Goal: Task Accomplishment & Management: Use online tool/utility

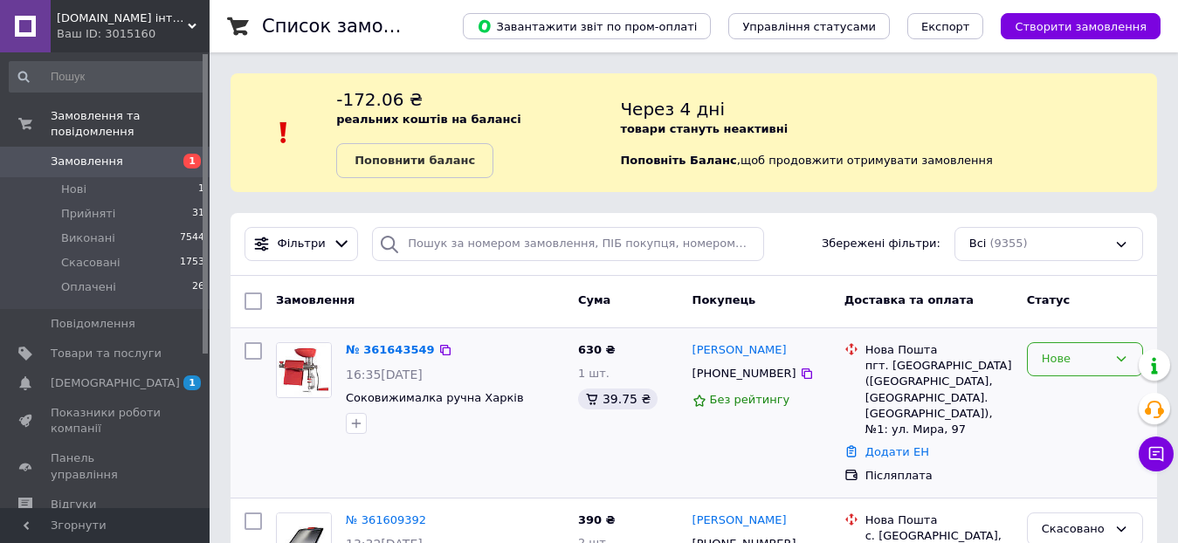
click at [1063, 354] on div "Нове" at bounding box center [1074, 359] width 65 height 18
click at [1094, 392] on li "Прийнято" at bounding box center [1085, 396] width 114 height 32
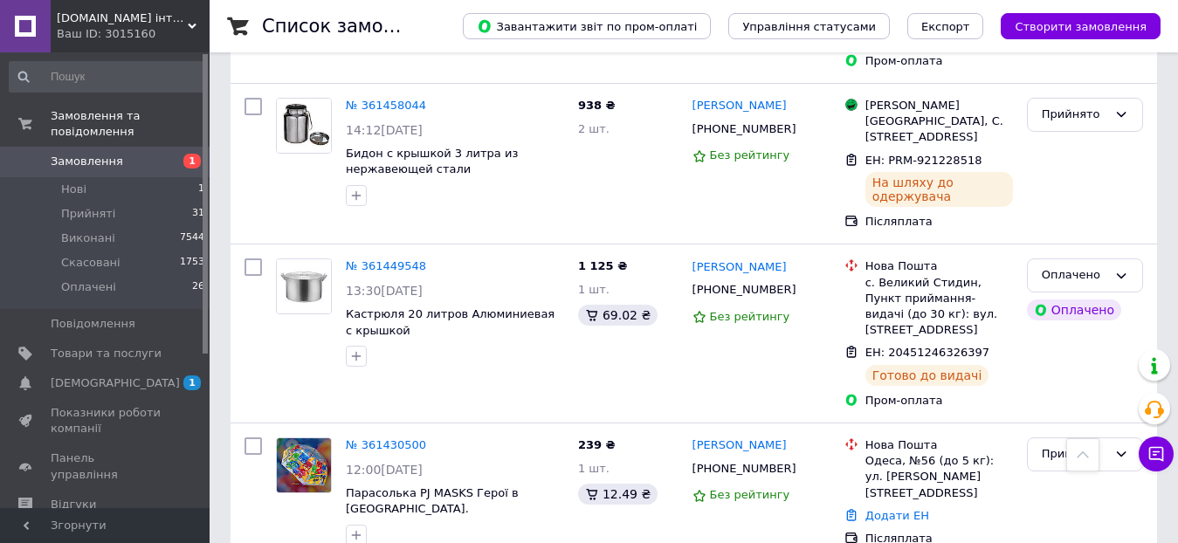
scroll to position [1921, 0]
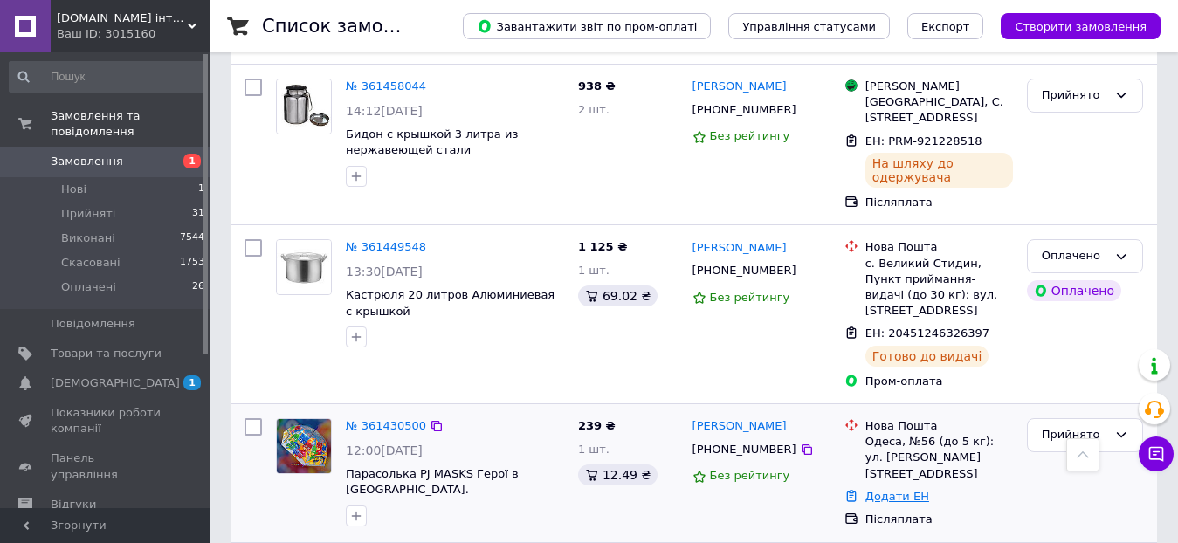
click at [891, 490] on link "Додати ЕН" at bounding box center [897, 496] width 64 height 13
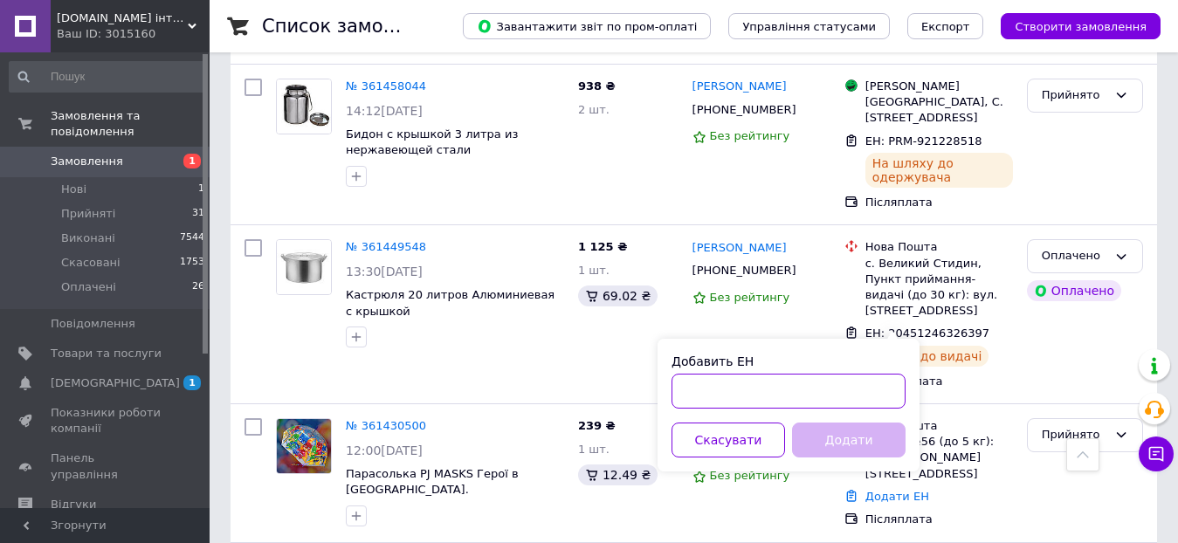
click at [822, 391] on input "Добавить ЕН" at bounding box center [788, 391] width 234 height 35
paste input "20451247385270"
type input "20451247385270"
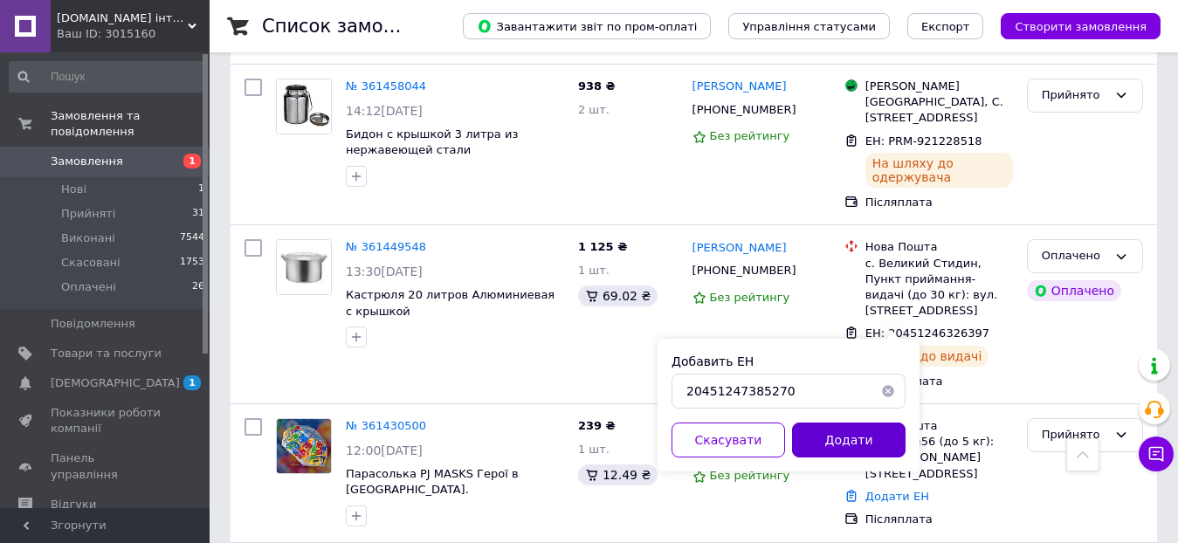
click at [835, 436] on button "Додати" at bounding box center [849, 440] width 114 height 35
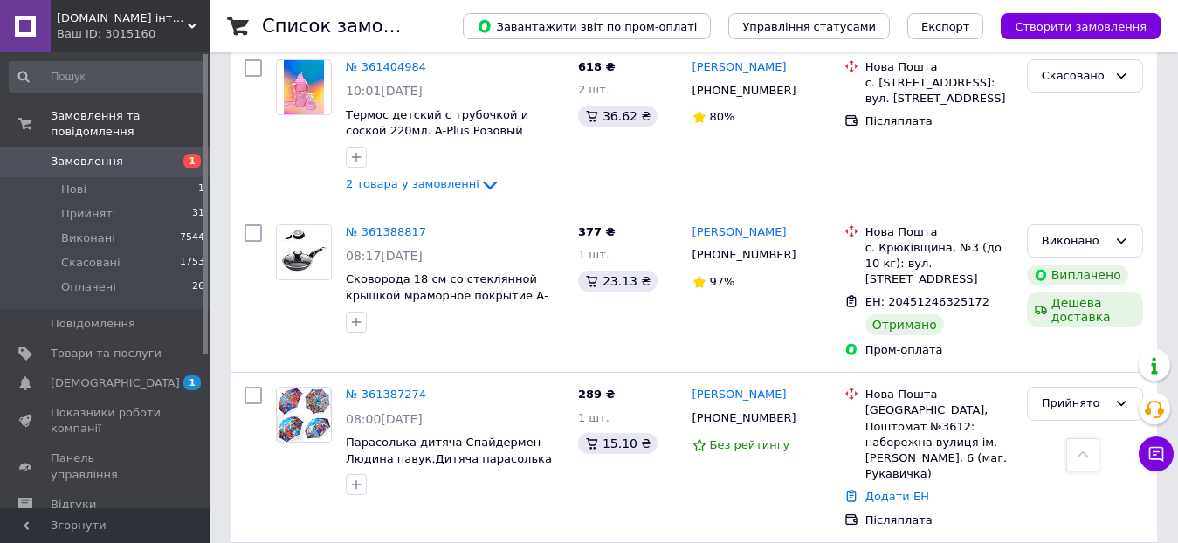
scroll to position [2794, 0]
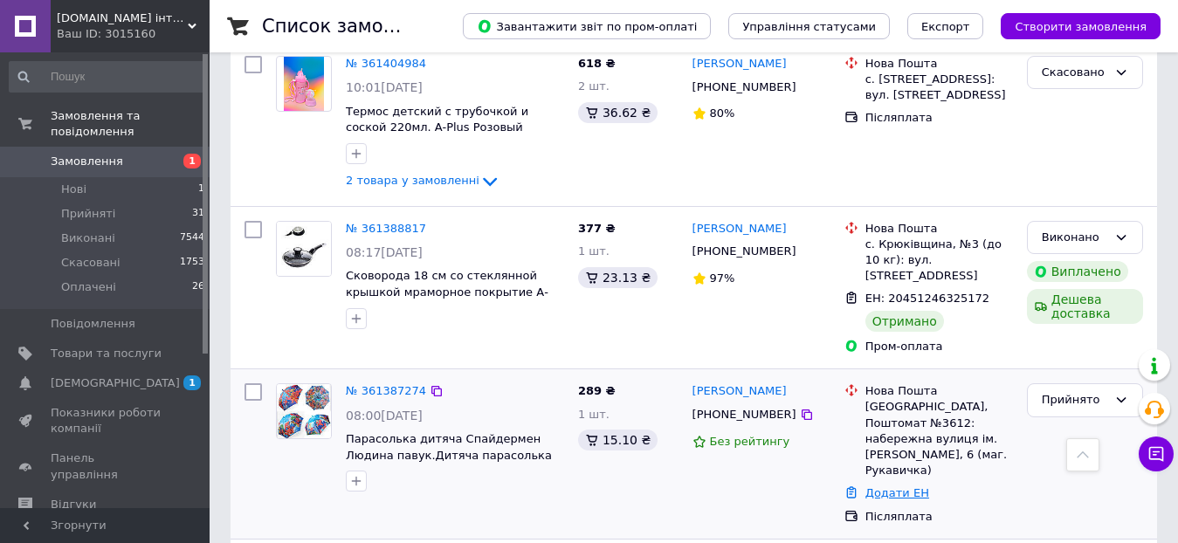
click at [906, 486] on link "Додати ЕН" at bounding box center [897, 492] width 64 height 13
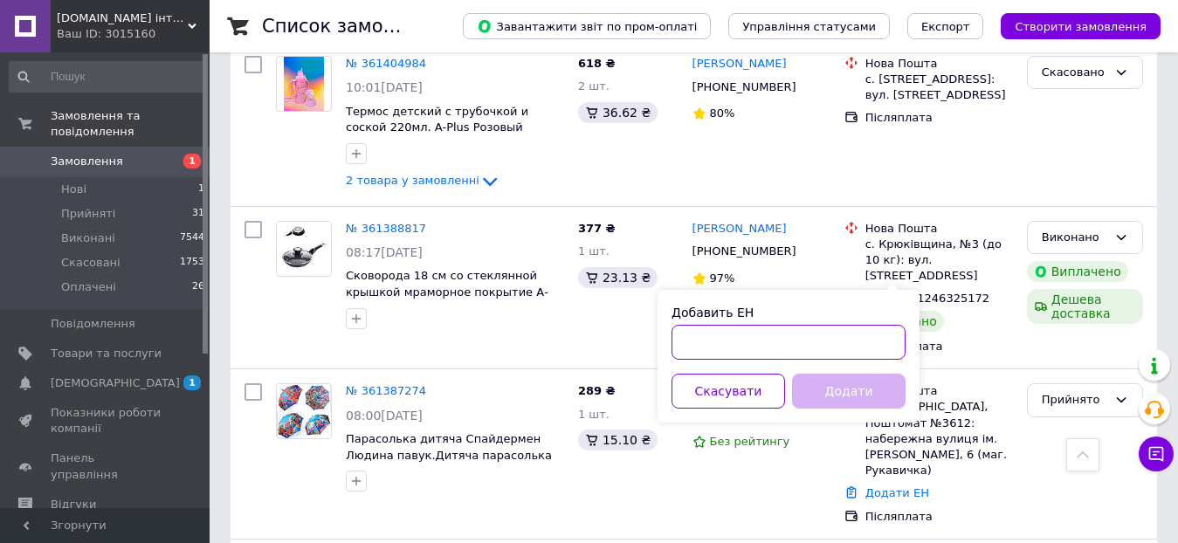
click at [840, 337] on input "Добавить ЕН" at bounding box center [788, 342] width 234 height 35
paste input "20451247386869"
type input "20451247386869"
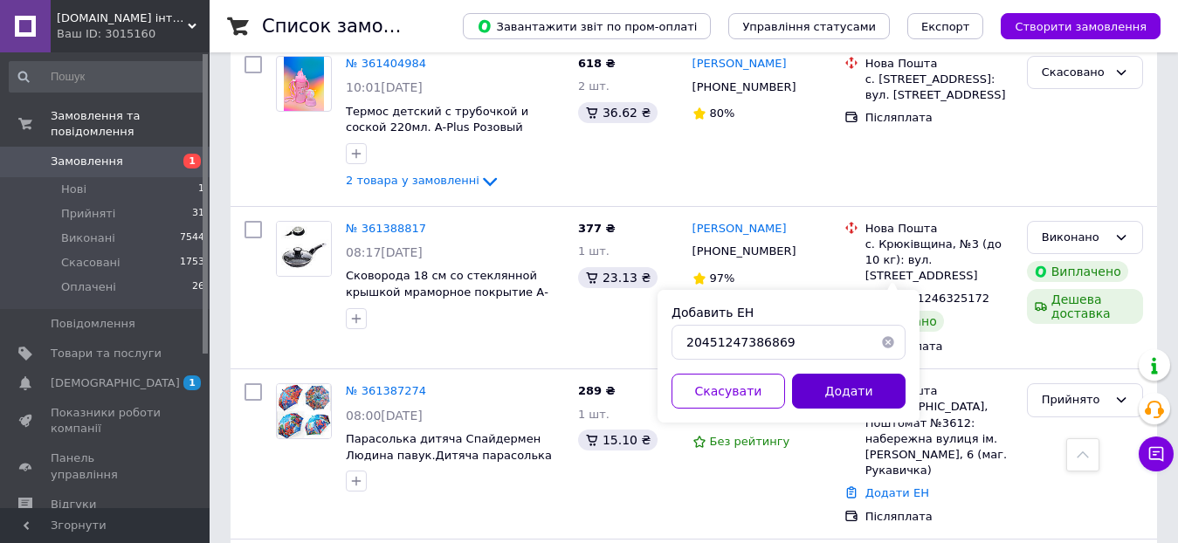
click at [839, 387] on button "Додати" at bounding box center [849, 391] width 114 height 35
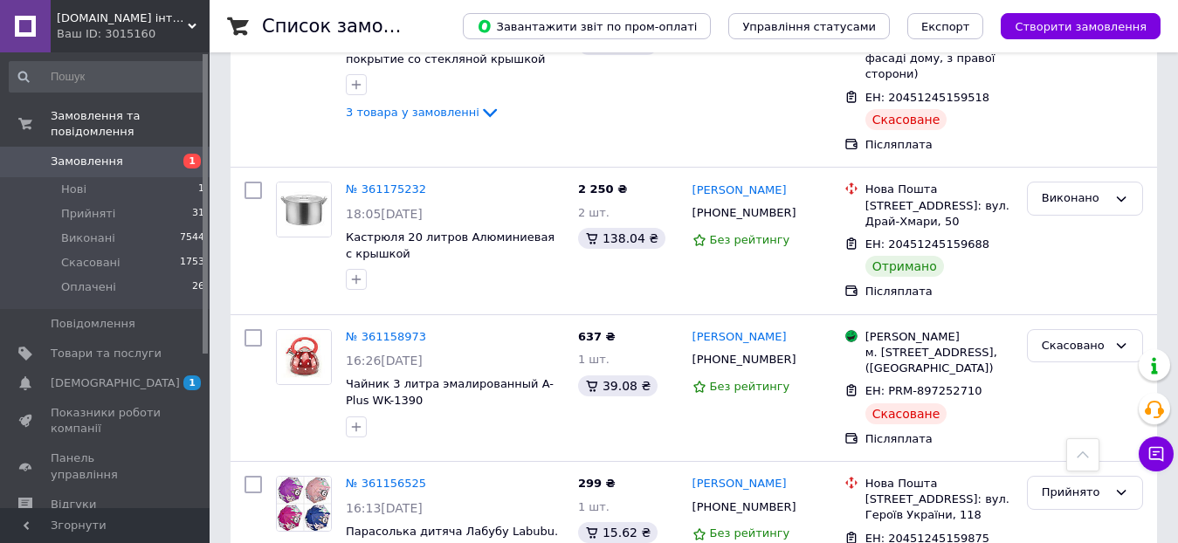
scroll to position [5151, 0]
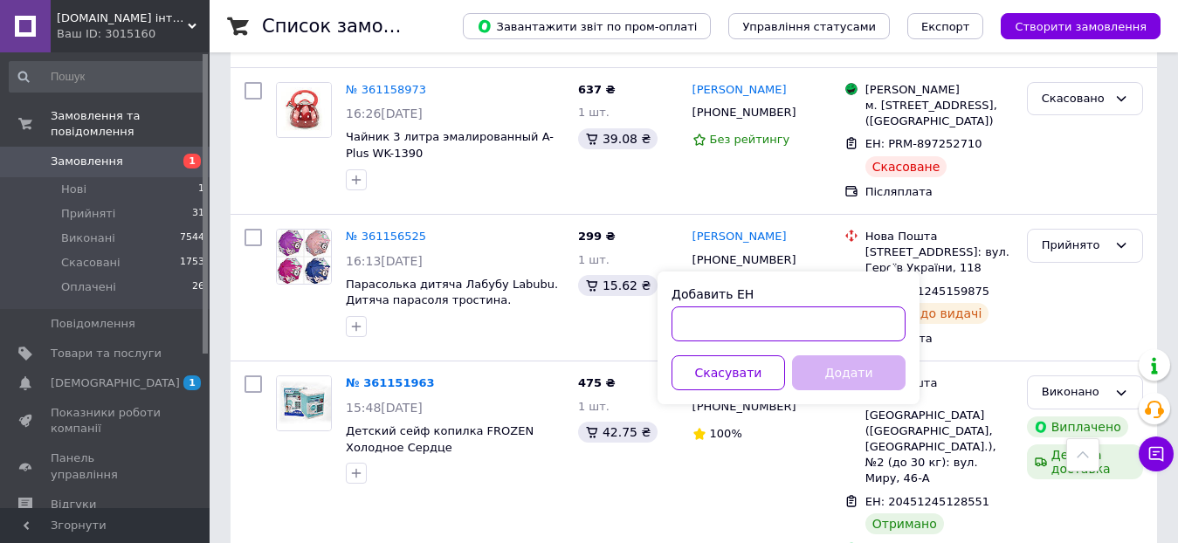
click at [807, 326] on input "Добавить ЕН" at bounding box center [788, 323] width 234 height 35
paste input "20451247388632"
type input "20451247388632"
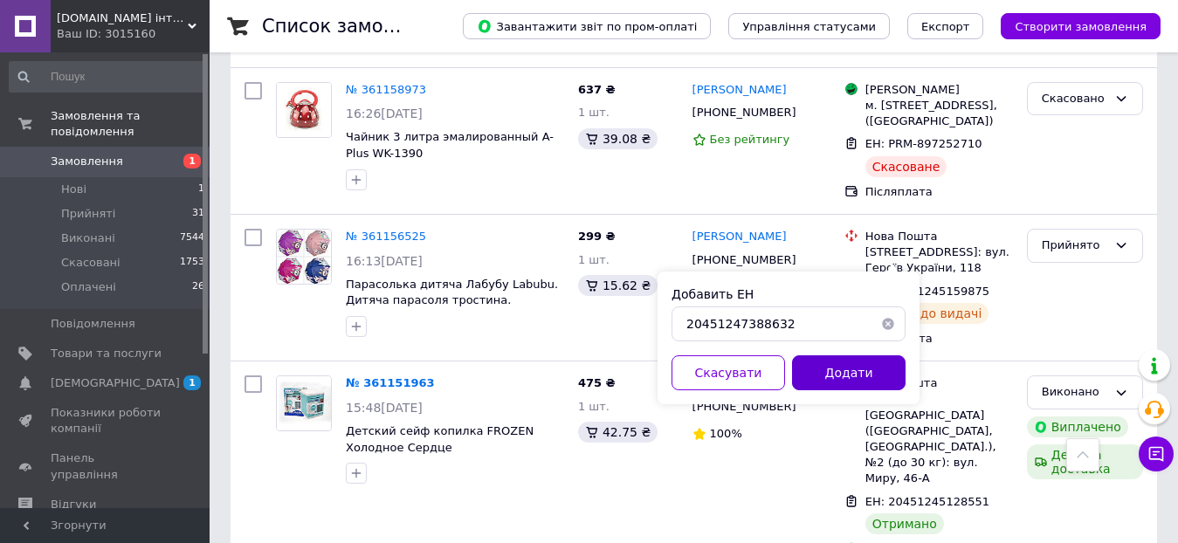
click at [813, 367] on button "Додати" at bounding box center [849, 372] width 114 height 35
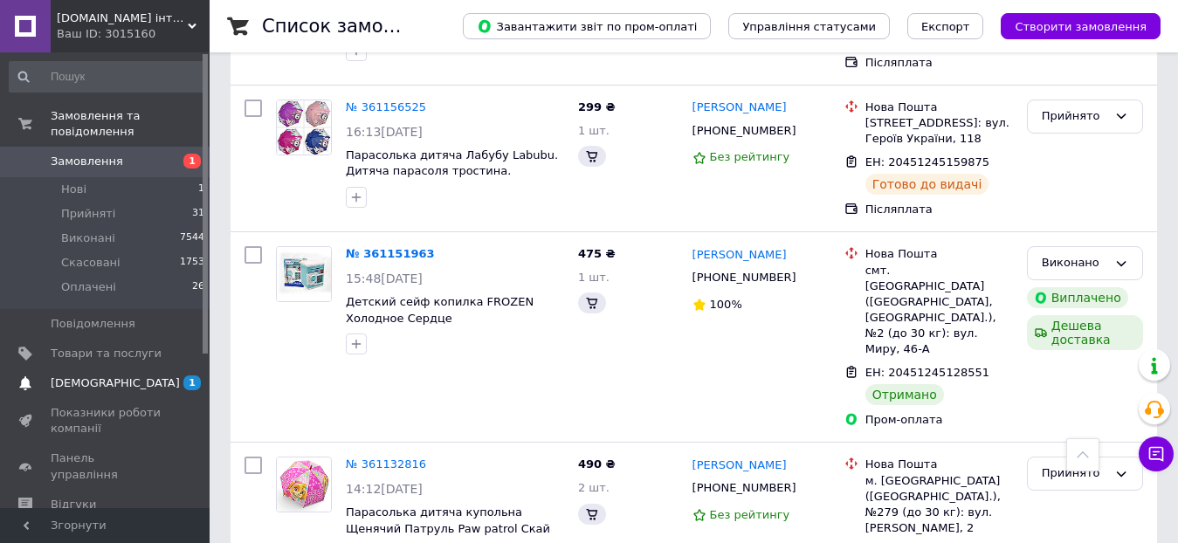
scroll to position [5050, 0]
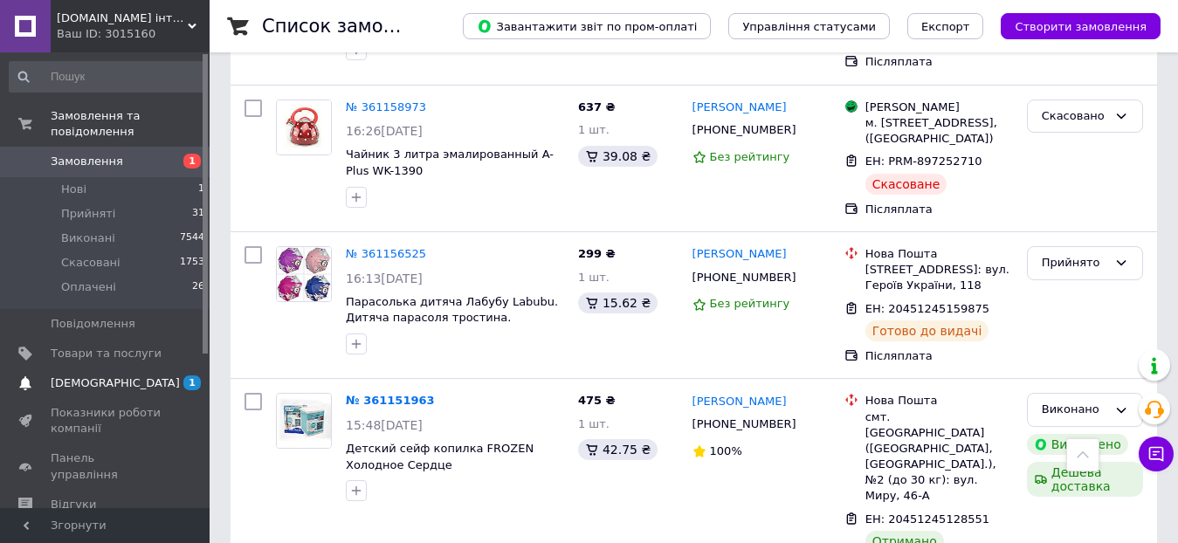
click at [133, 375] on span "[DEMOGRAPHIC_DATA]" at bounding box center [106, 383] width 111 height 16
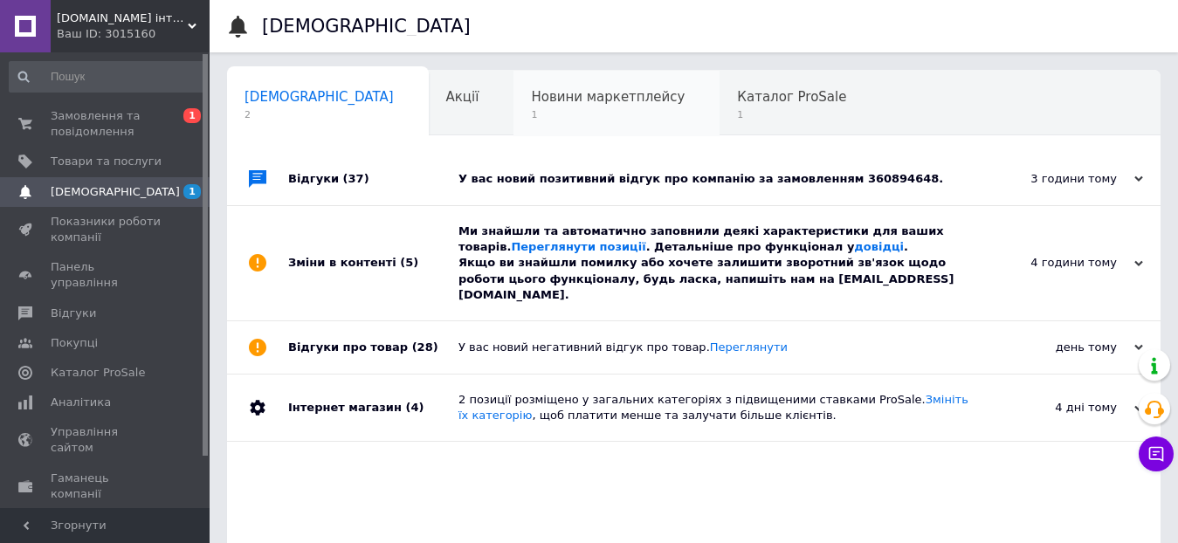
click at [531, 95] on span "Новини маркетплейсу" at bounding box center [608, 97] width 154 height 16
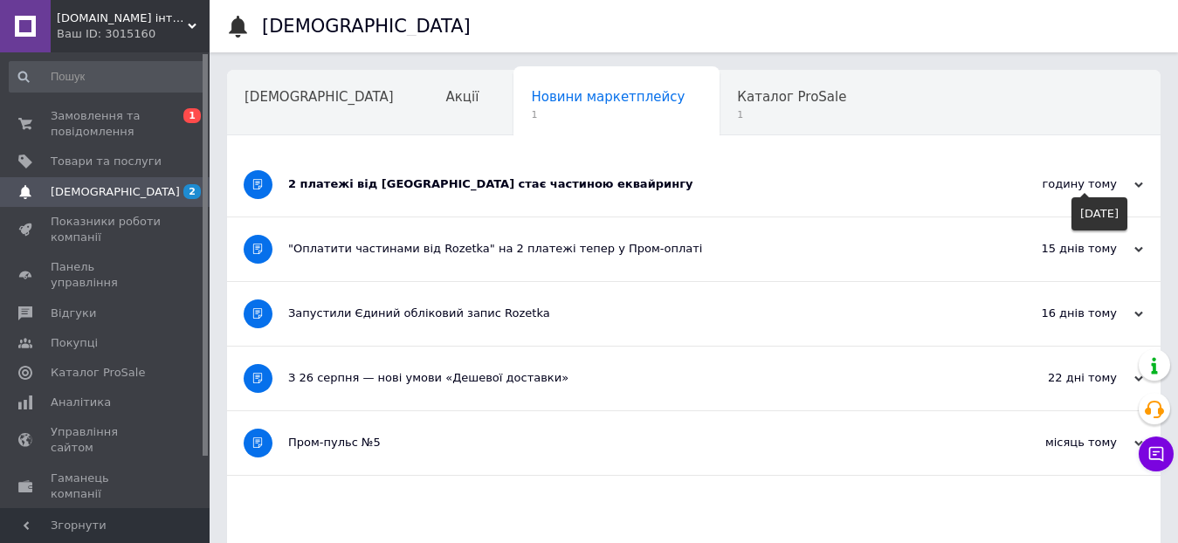
click at [1097, 188] on div "годину тому" at bounding box center [1055, 184] width 175 height 16
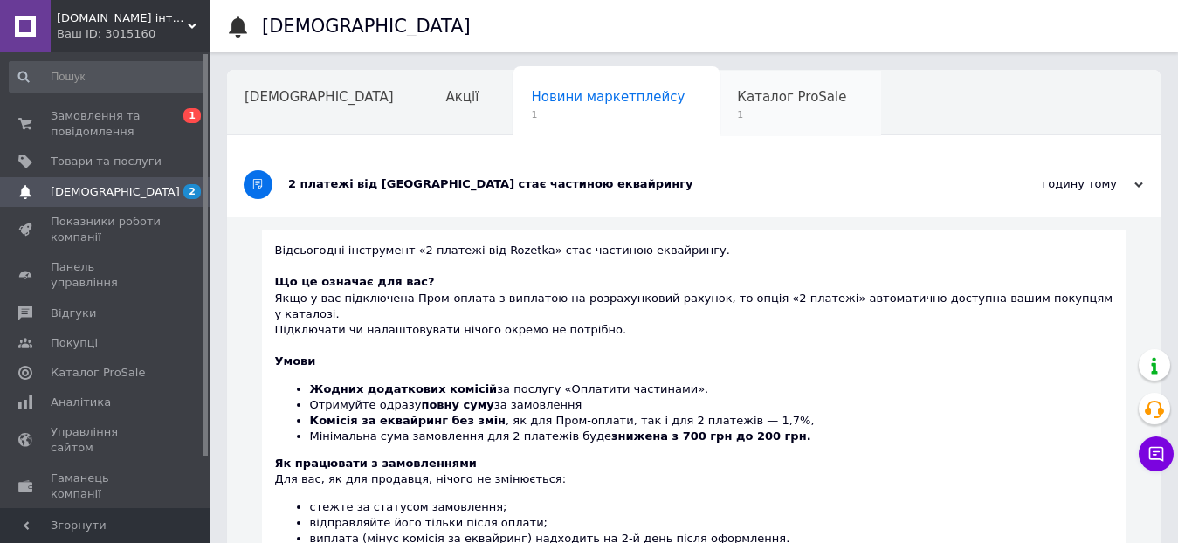
click at [737, 94] on span "Каталог ProSale" at bounding box center [791, 97] width 109 height 16
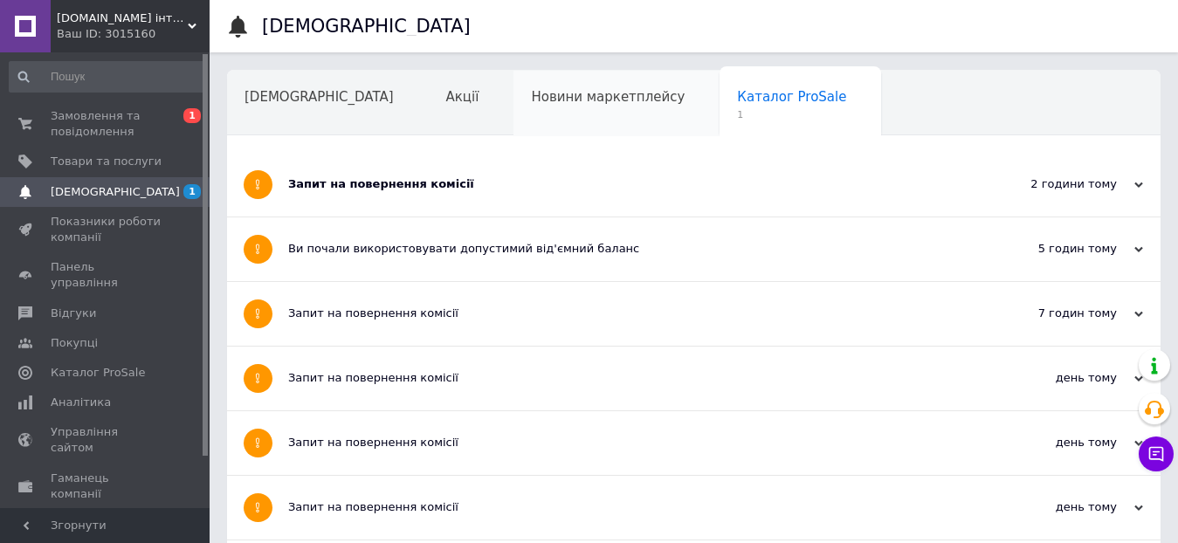
click at [563, 105] on span "Новини маркетплейсу" at bounding box center [608, 97] width 154 height 16
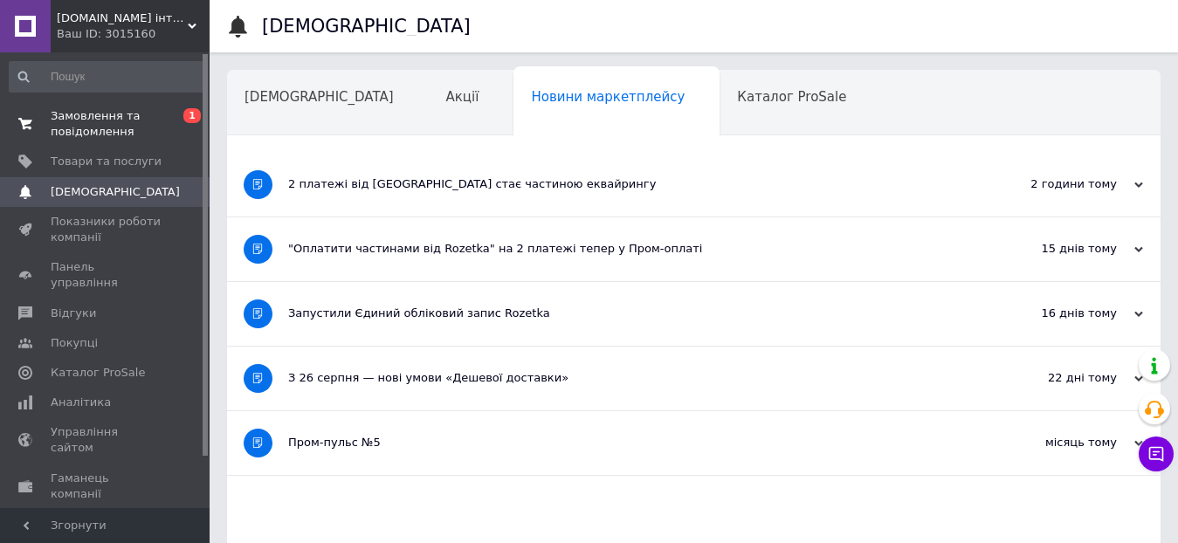
click at [79, 121] on span "Замовлення та повідомлення" at bounding box center [106, 123] width 111 height 31
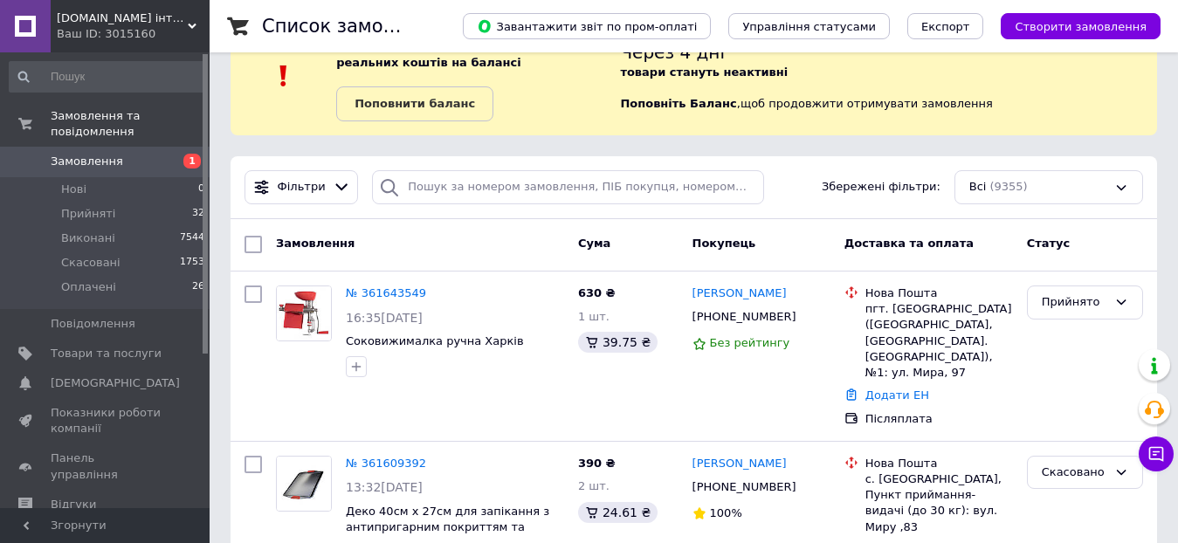
scroll to position [87, 0]
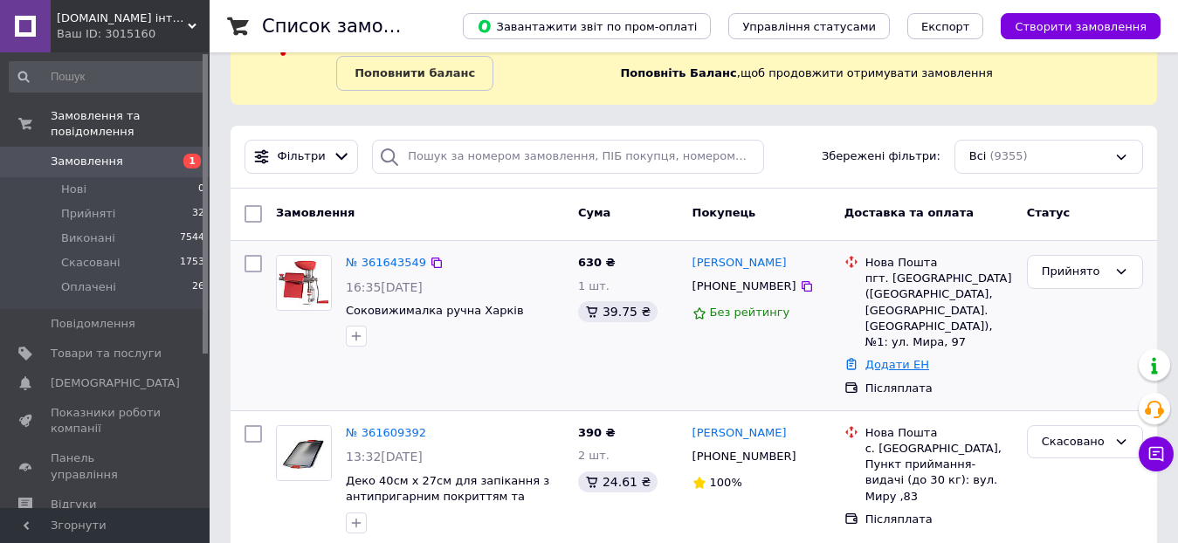
click at [906, 359] on link "Додати ЕН" at bounding box center [897, 364] width 64 height 13
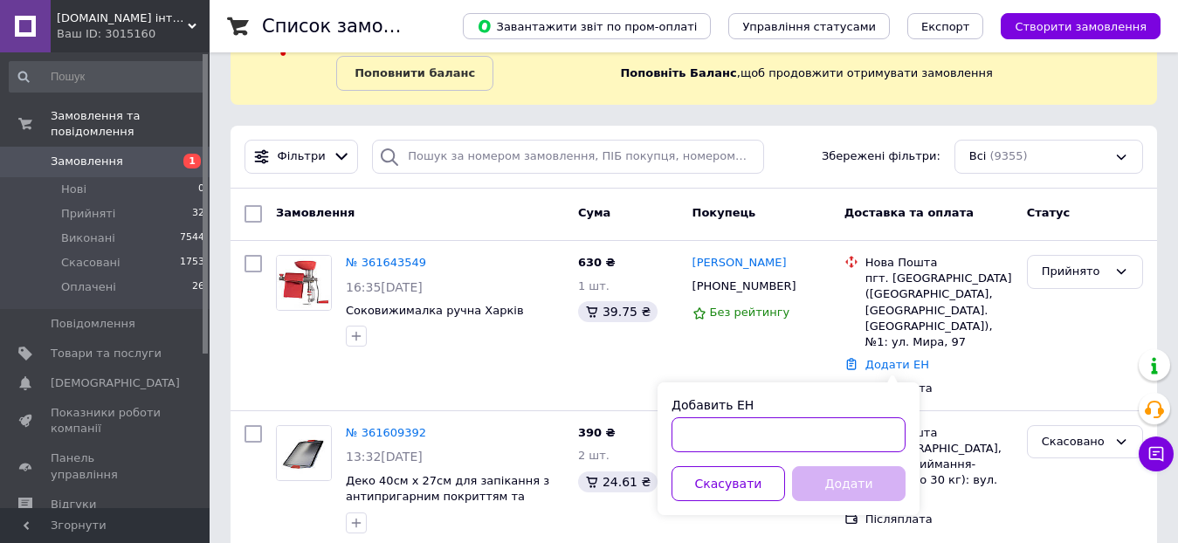
click at [788, 426] on input "Добавить ЕН" at bounding box center [788, 434] width 234 height 35
paste input "20451247391619"
type input "20451247391619"
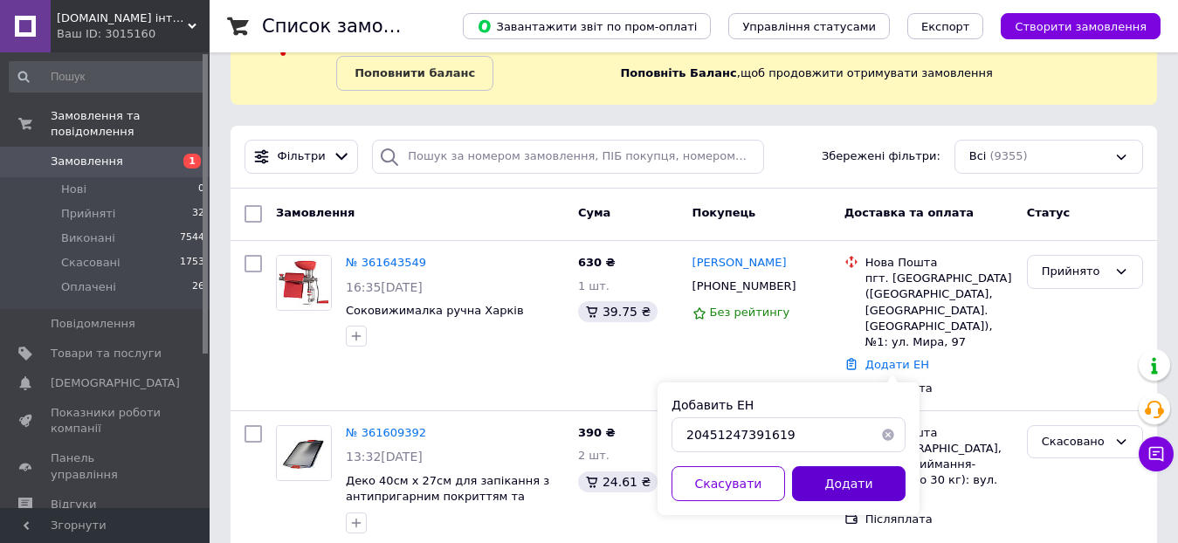
click at [819, 477] on button "Додати" at bounding box center [849, 483] width 114 height 35
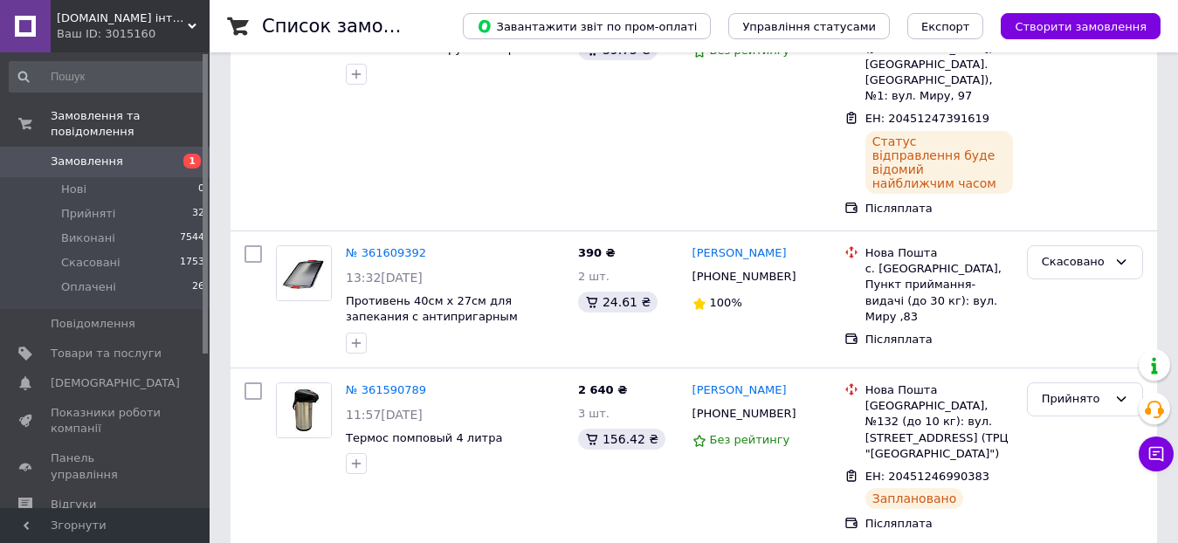
scroll to position [0, 0]
